Goal: Use online tool/utility: Use online tool/utility

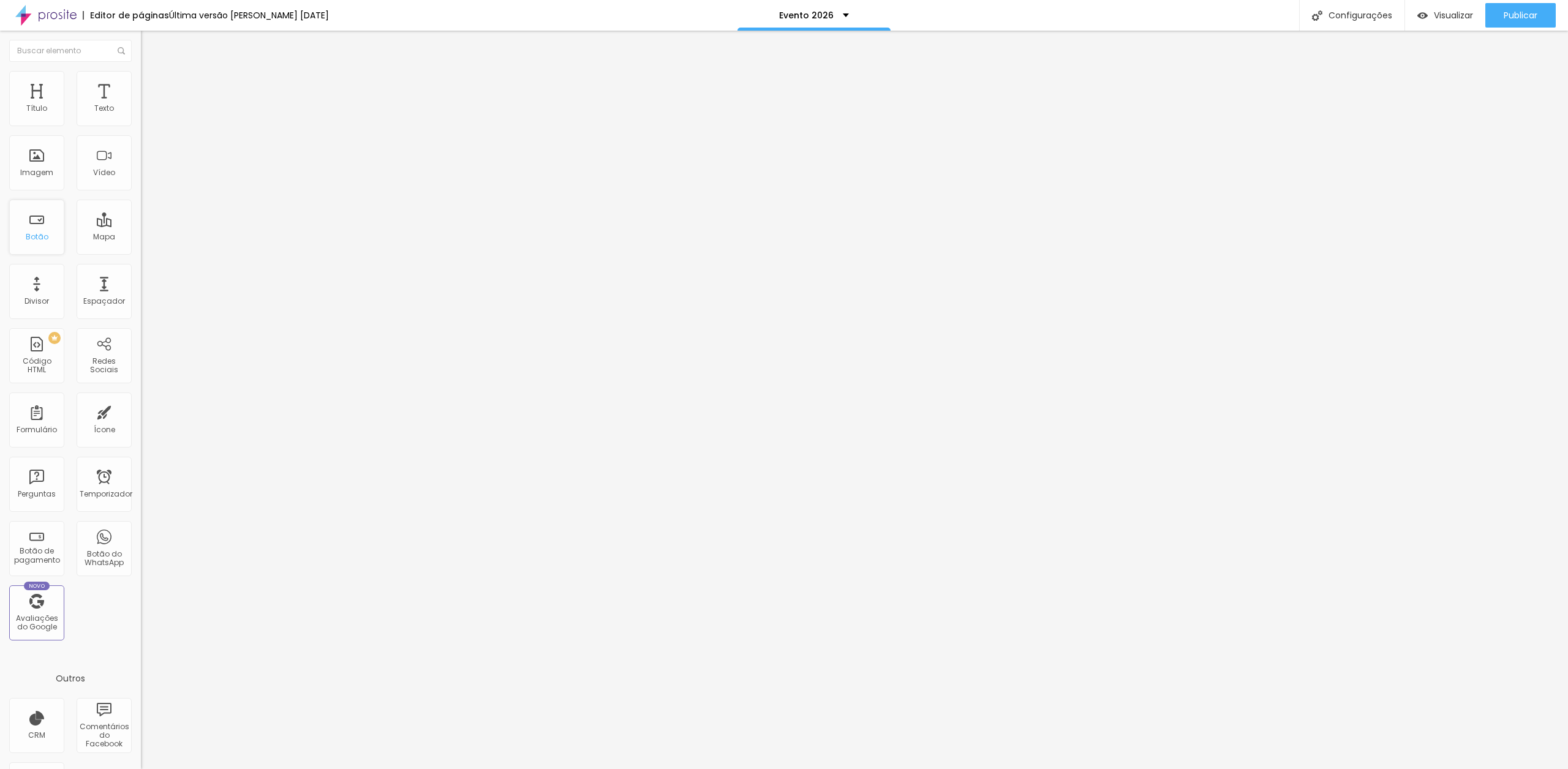
click at [46, 237] on font "Botão" at bounding box center [37, 236] width 22 height 10
click at [42, 239] on font "Botão" at bounding box center [37, 236] width 22 height 10
click at [43, 230] on div "Botão" at bounding box center [37, 227] width 55 height 55
click at [141, 115] on input "Click me" at bounding box center [214, 109] width 147 height 12
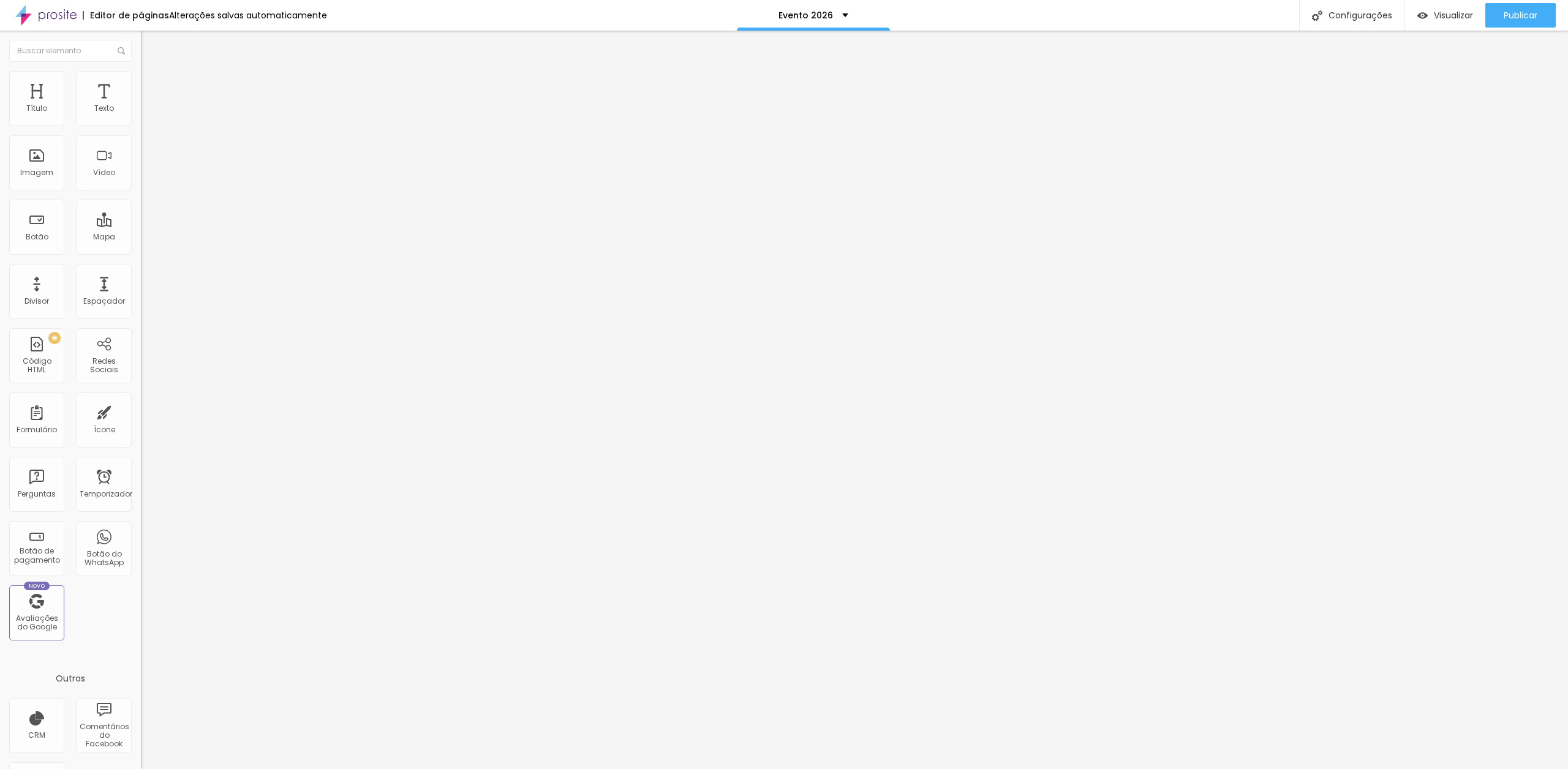
click at [141, 115] on input "Click me" at bounding box center [214, 109] width 147 height 12
click at [141, 115] on input "Whatzap" at bounding box center [214, 109] width 147 height 12
type input "Whatzzap"
click at [141, 252] on input "https://" at bounding box center [214, 246] width 147 height 12
